Goal: Task Accomplishment & Management: Manage account settings

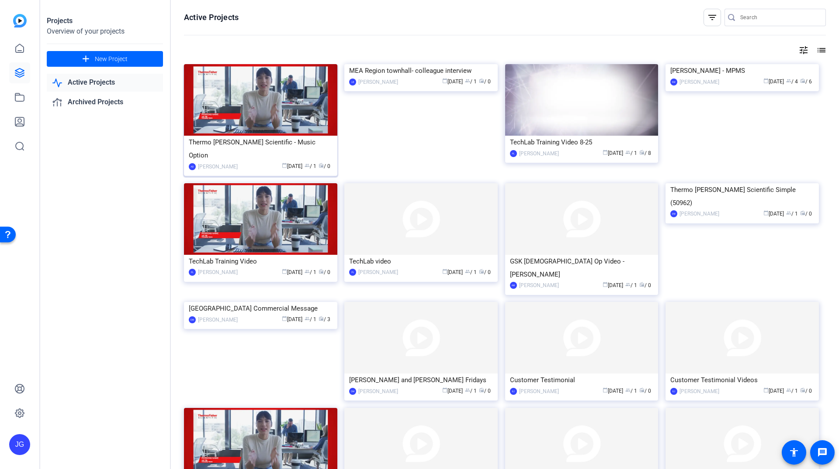
click at [250, 108] on img at bounding box center [260, 100] width 153 height 72
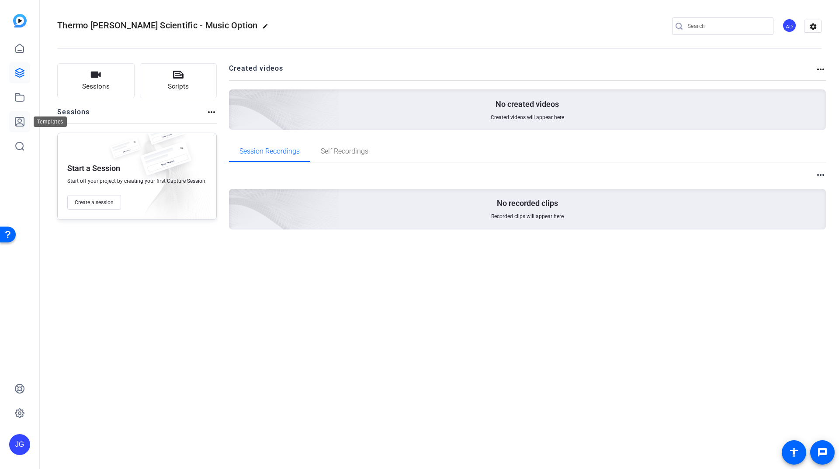
click at [20, 121] on icon at bounding box center [19, 122] width 10 height 10
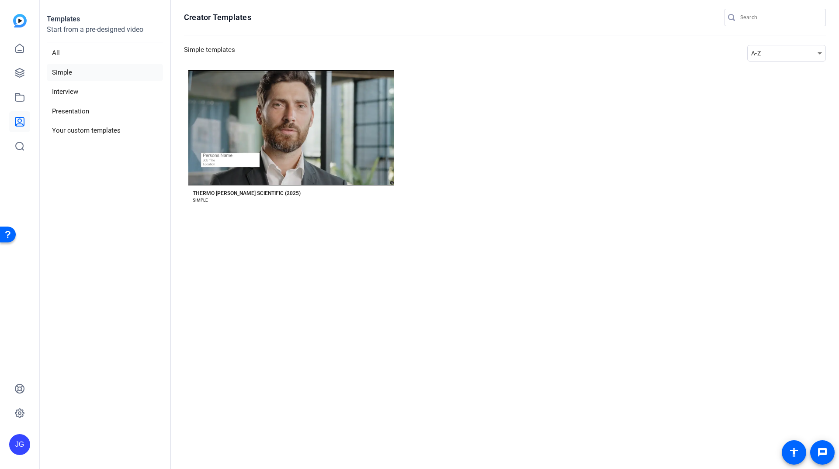
click at [20, 121] on icon at bounding box center [19, 122] width 10 height 10
click at [59, 53] on li "All" at bounding box center [105, 53] width 116 height 18
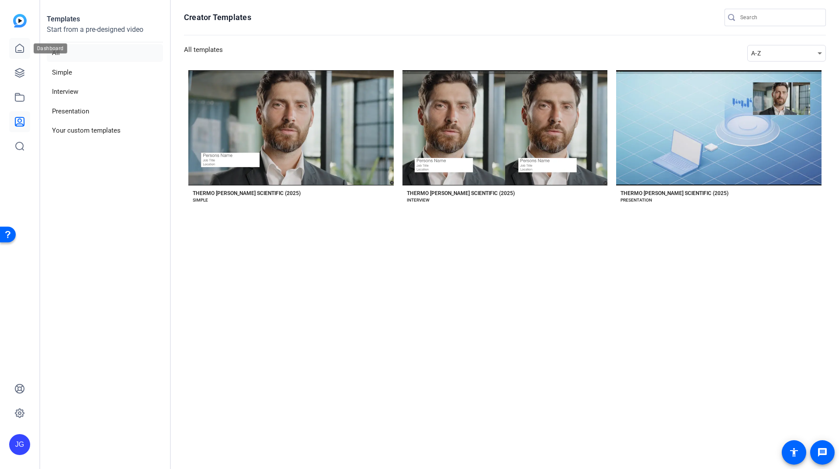
click at [19, 51] on icon at bounding box center [20, 48] width 8 height 8
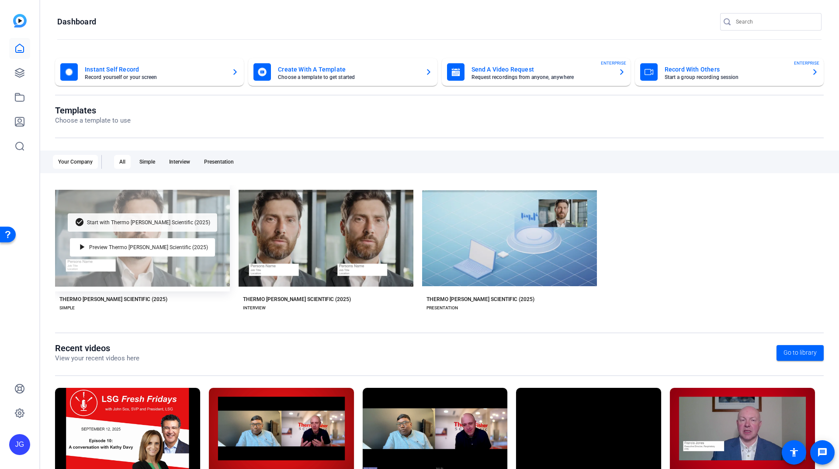
scroll to position [47, 0]
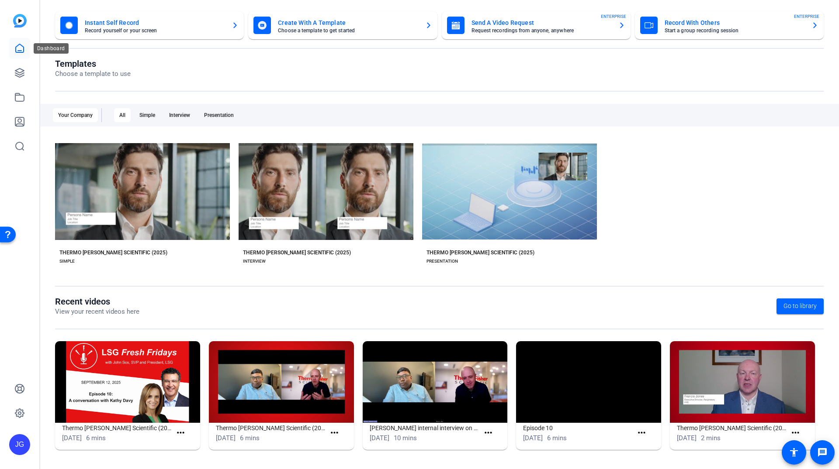
click at [16, 51] on icon at bounding box center [20, 48] width 8 height 8
click at [20, 417] on icon at bounding box center [19, 413] width 9 height 9
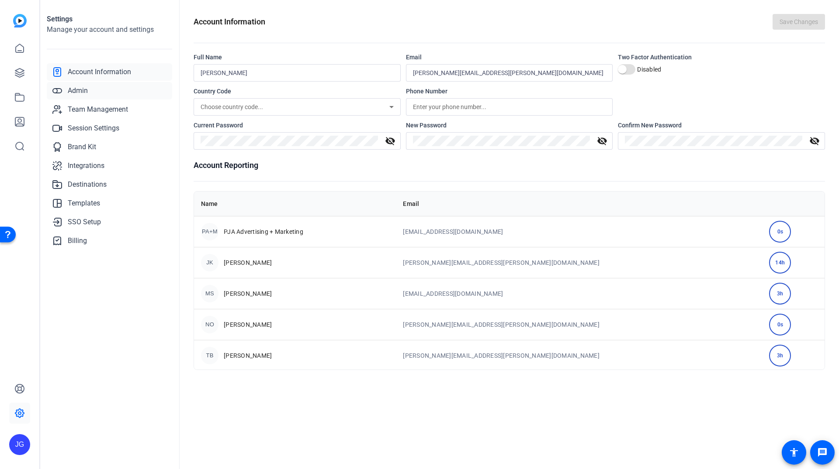
click at [85, 92] on span "Admin" at bounding box center [78, 91] width 20 height 10
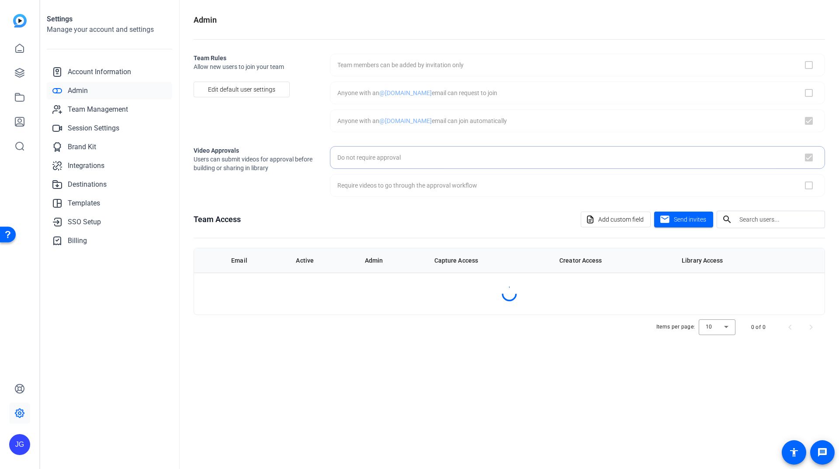
checkbox input "true"
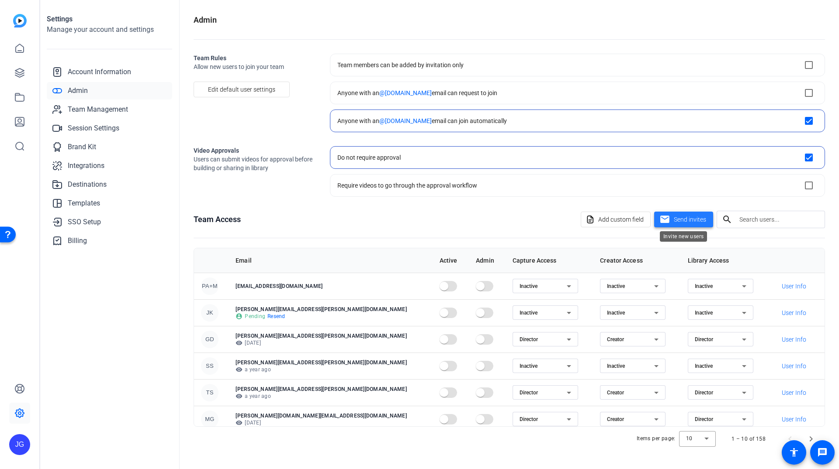
click at [698, 216] on span "Send invites" at bounding box center [689, 219] width 32 height 9
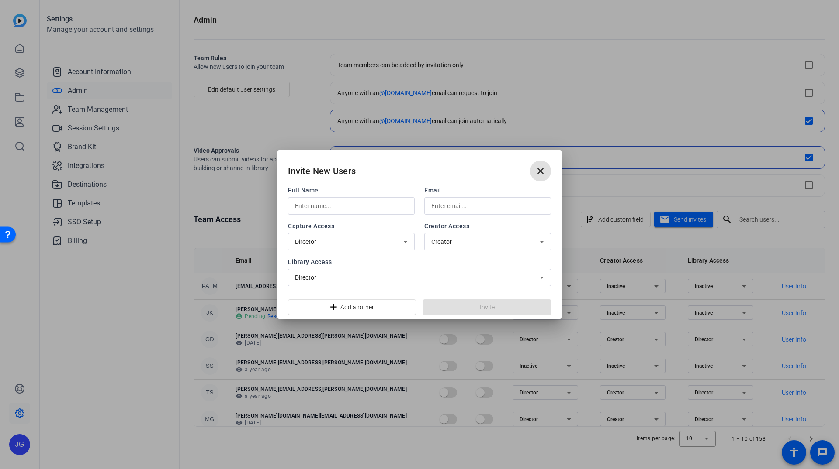
click at [383, 209] on input "text" at bounding box center [351, 206] width 113 height 10
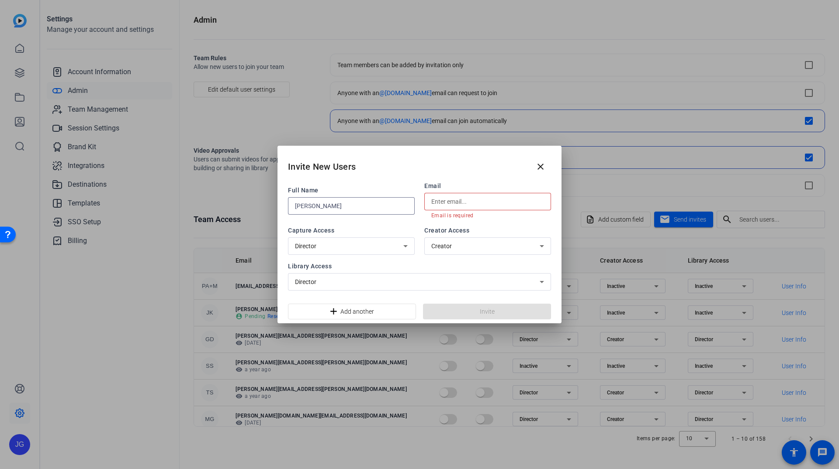
type input "[PERSON_NAME]"
click at [467, 202] on input "text" at bounding box center [487, 202] width 113 height 10
paste input "[PERSON_NAME][EMAIL_ADDRESS][PERSON_NAME][DOMAIN_NAME]"
click at [435, 201] on input "[PERSON_NAME][EMAIL_ADDRESS][PERSON_NAME][DOMAIN_NAME]" at bounding box center [487, 202] width 113 height 10
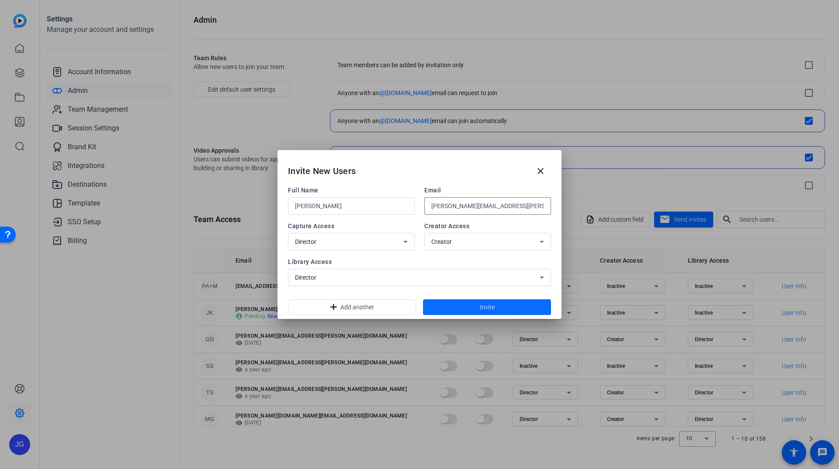
type input "[PERSON_NAME][EMAIL_ADDRESS][PERSON_NAME][DOMAIN_NAME]"
click at [490, 306] on span "Invite" at bounding box center [487, 307] width 15 height 9
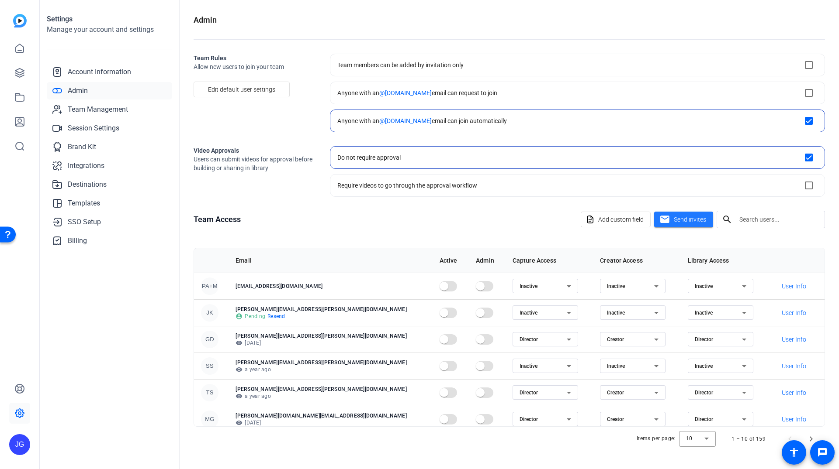
click at [769, 222] on input "text" at bounding box center [778, 219] width 79 height 10
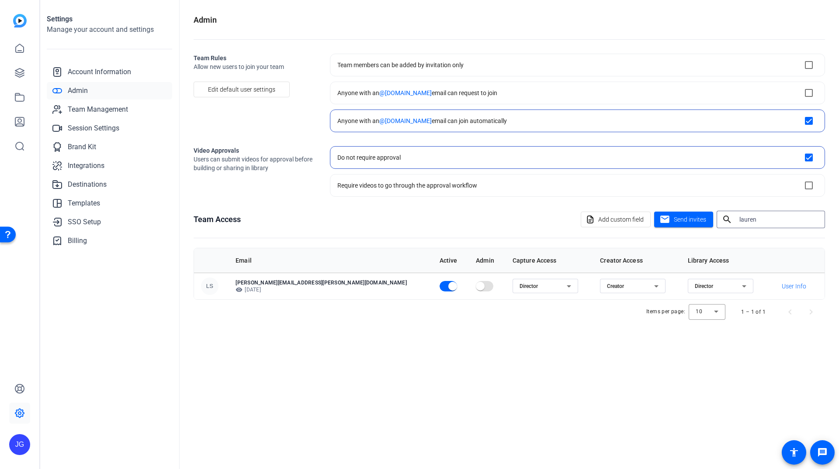
type input "lauren"
click at [735, 222] on mat-icon "search" at bounding box center [726, 219] width 21 height 10
click at [748, 220] on input "lauren" at bounding box center [778, 219] width 79 height 10
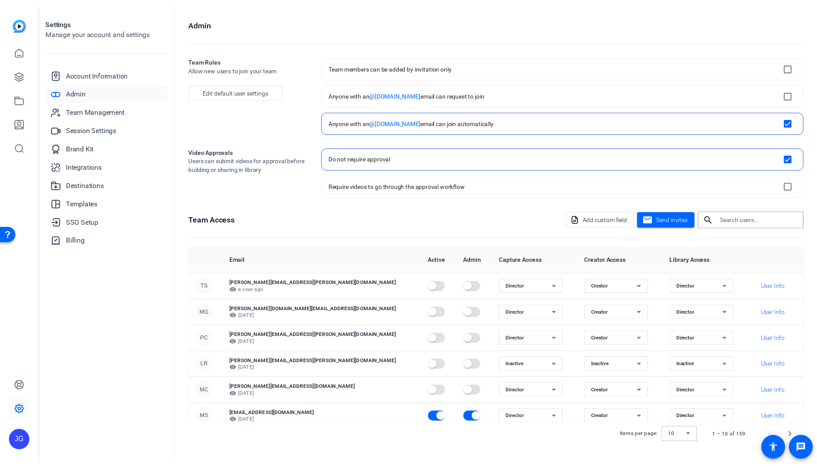
scroll to position [113, 0]
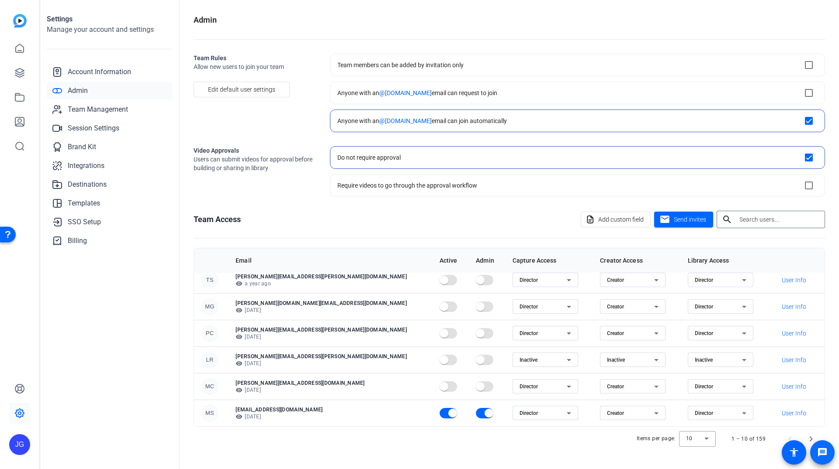
click at [811, 441] on span at bounding box center [822, 453] width 24 height 24
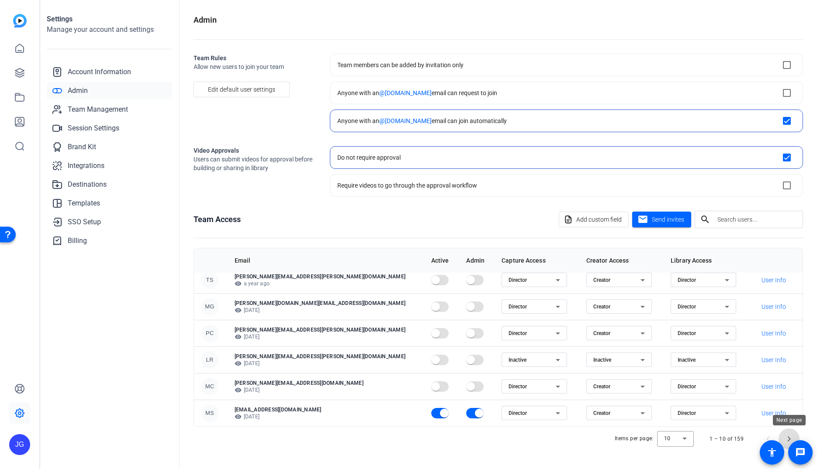
click at [792, 436] on span "Next page" at bounding box center [788, 439] width 21 height 21
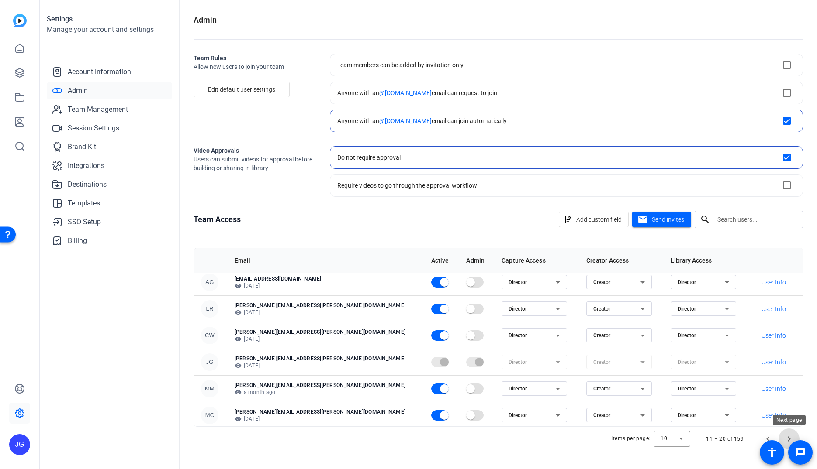
scroll to position [110, 0]
click at [785, 435] on span "Next page" at bounding box center [788, 439] width 21 height 21
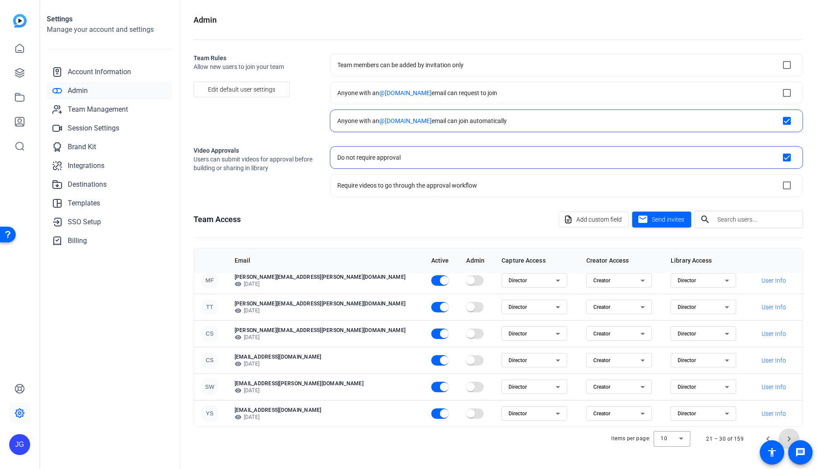
scroll to position [113, 0]
click at [789, 433] on span "Next page" at bounding box center [788, 439] width 21 height 21
click at [789, 436] on span "Next page" at bounding box center [788, 439] width 21 height 21
click at [785, 438] on span "Next page" at bounding box center [788, 439] width 21 height 21
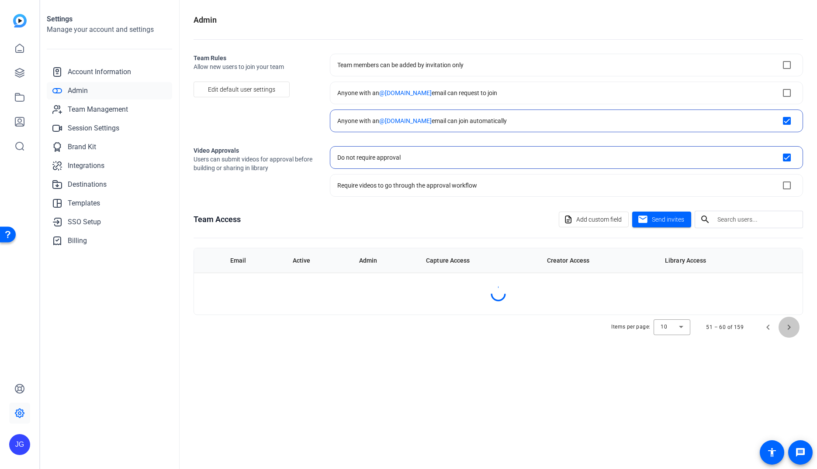
scroll to position [0, 0]
